Goal: Navigation & Orientation: Find specific page/section

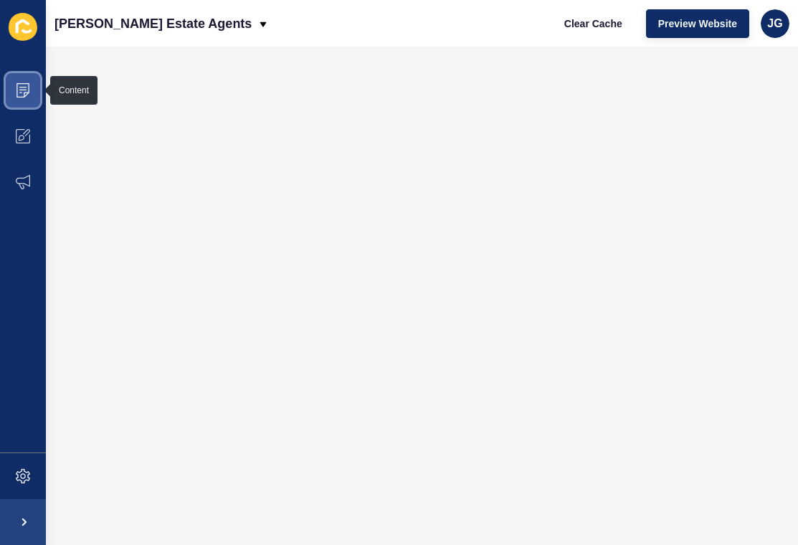
click at [29, 85] on icon at bounding box center [22, 90] width 13 height 14
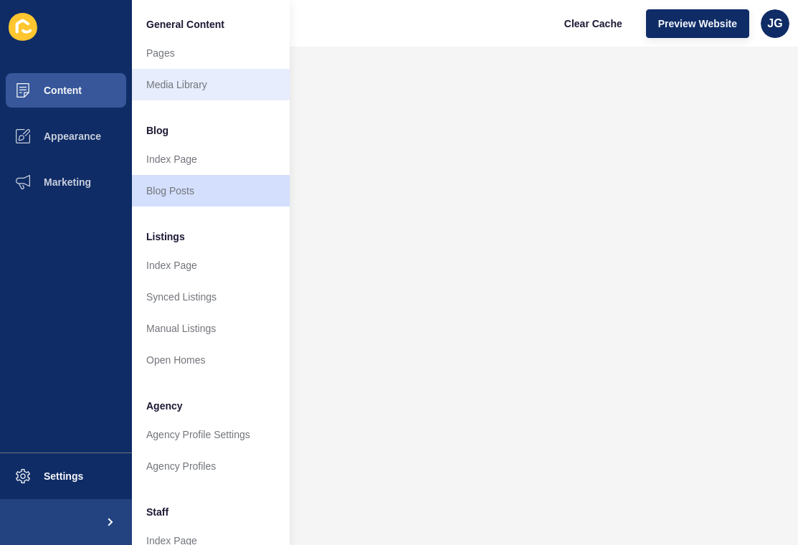
click at [186, 82] on link "Media Library" at bounding box center [211, 85] width 158 height 32
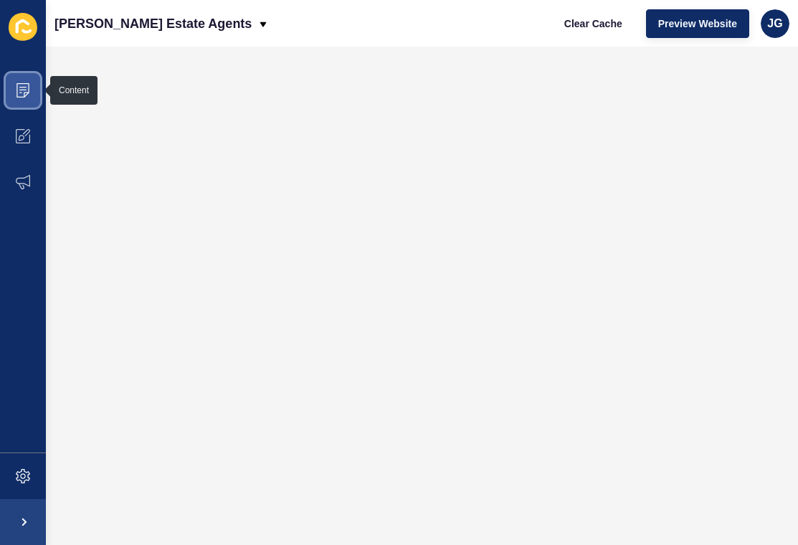
click at [20, 100] on span at bounding box center [23, 90] width 46 height 46
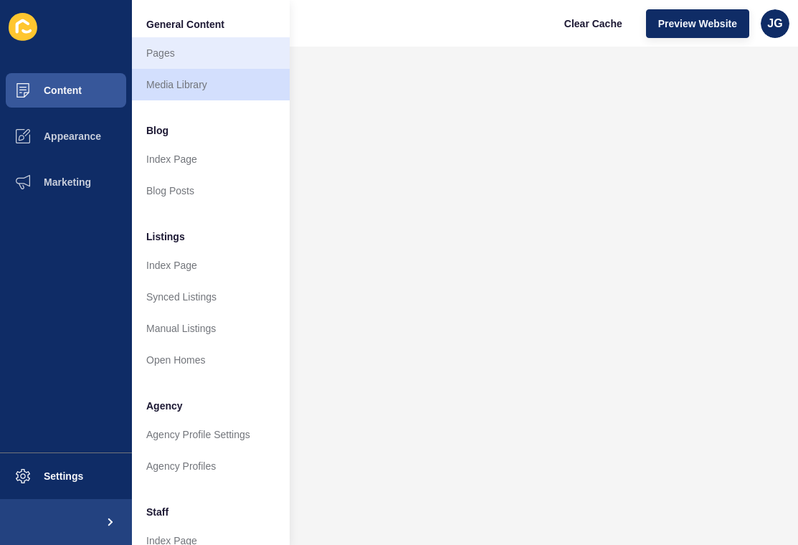
click at [206, 41] on link "Pages" at bounding box center [211, 53] width 158 height 32
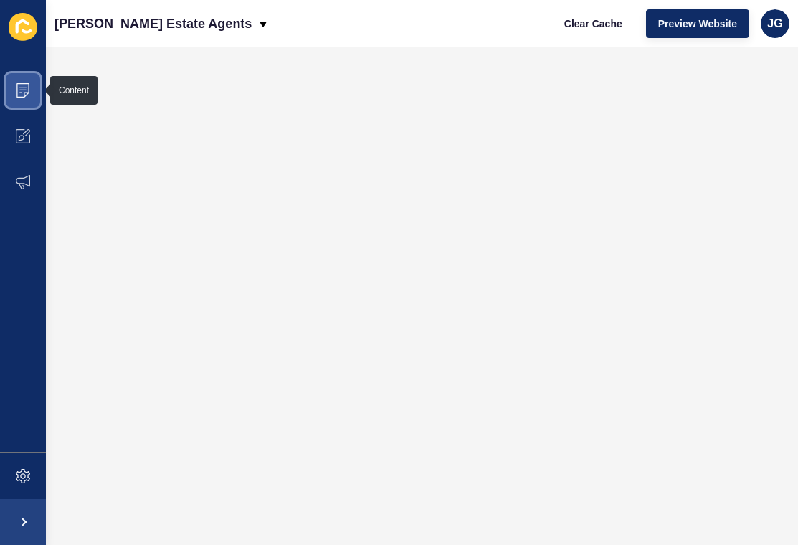
click at [32, 92] on span at bounding box center [23, 90] width 46 height 46
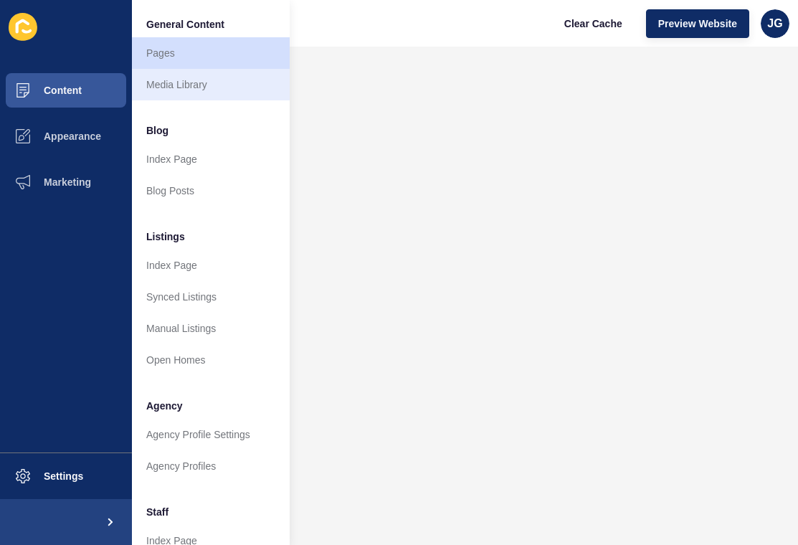
click at [186, 86] on link "Media Library" at bounding box center [211, 85] width 158 height 32
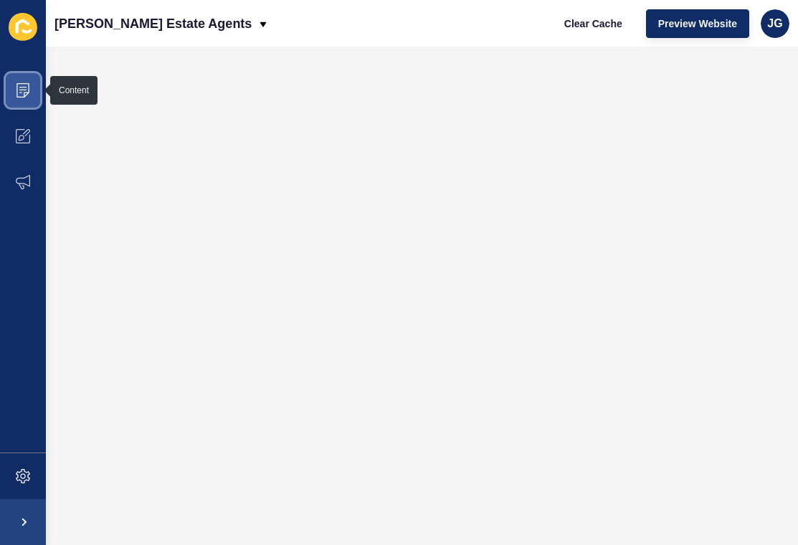
click at [22, 92] on icon at bounding box center [20, 92] width 3 height 1
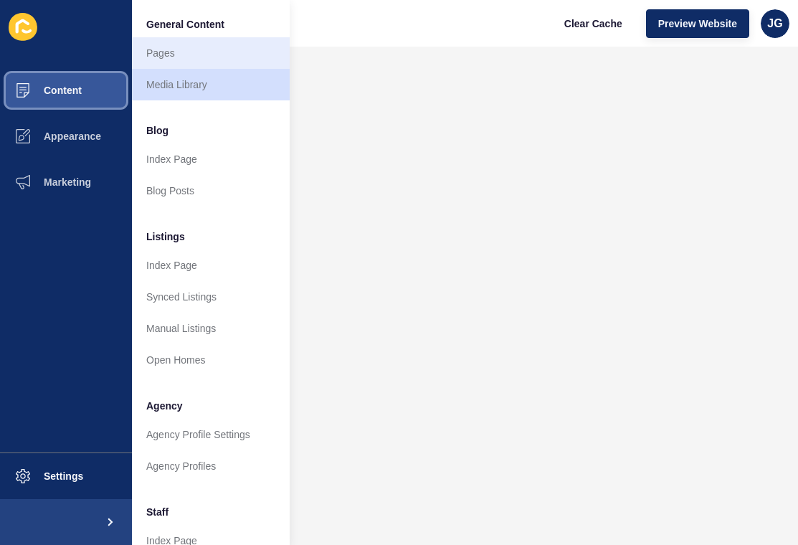
scroll to position [-1, 0]
click at [188, 58] on link "Pages" at bounding box center [211, 53] width 158 height 32
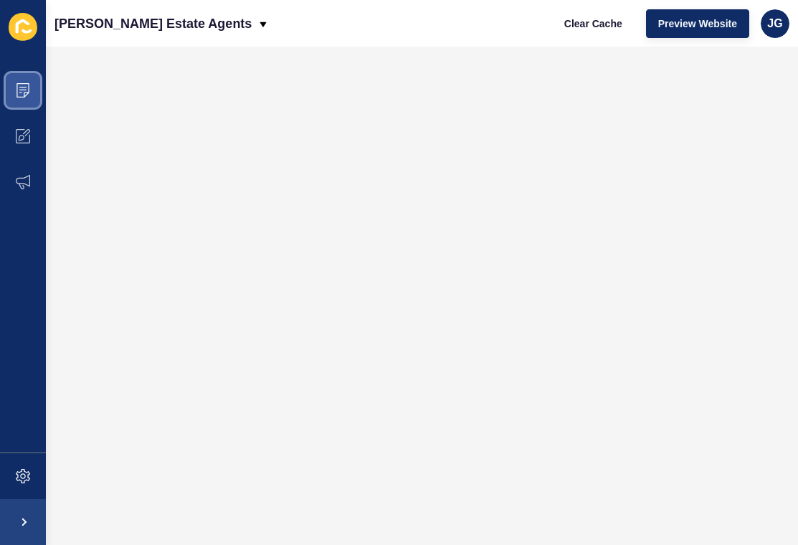
click at [17, 95] on icon at bounding box center [22, 90] width 13 height 14
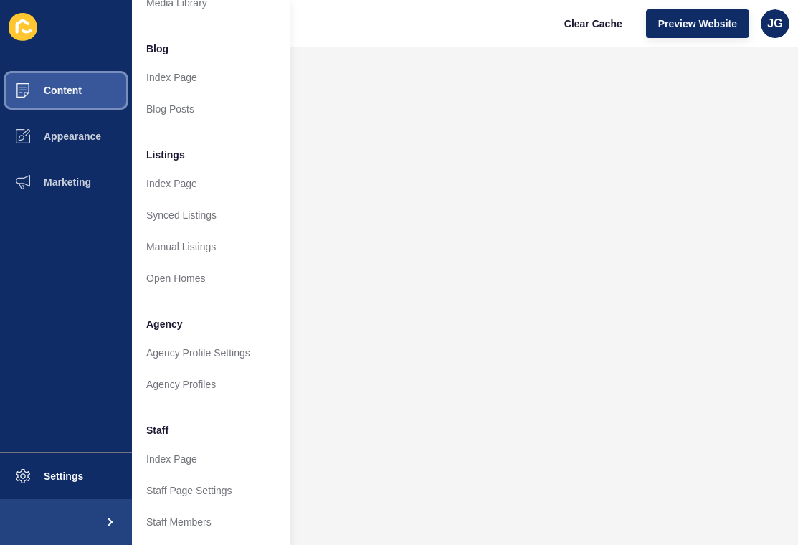
scroll to position [85, 0]
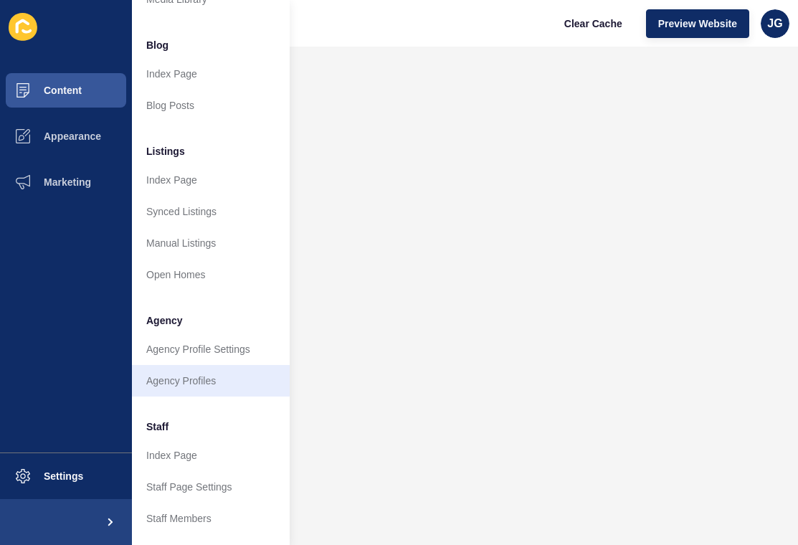
click at [230, 376] on link "Agency Profiles" at bounding box center [211, 381] width 158 height 32
